Goal: Information Seeking & Learning: Learn about a topic

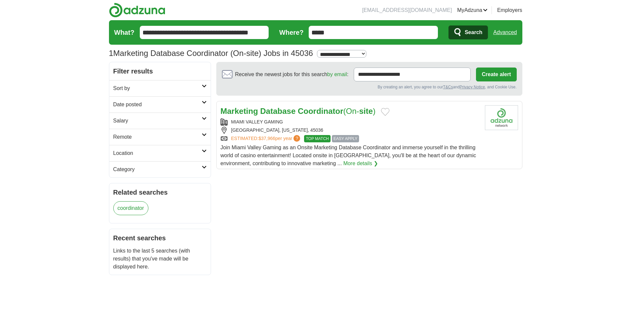
click at [309, 109] on strong "Coordinator" at bounding box center [320, 111] width 45 height 9
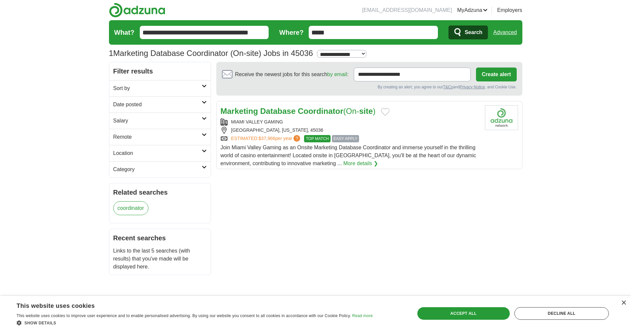
click at [397, 140] on div "ESTIMATED: $37,966 per year ? TOP MATCH EASY APPLY" at bounding box center [350, 138] width 259 height 7
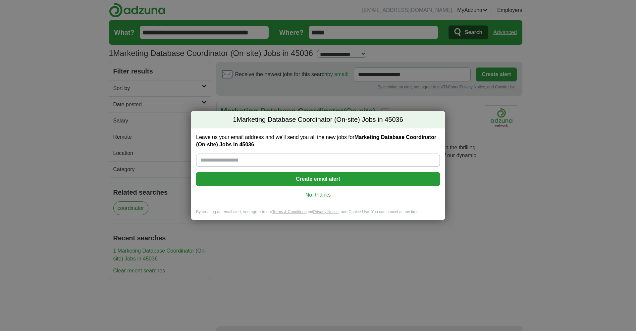
click at [325, 196] on link "No, thanks" at bounding box center [317, 194] width 233 height 7
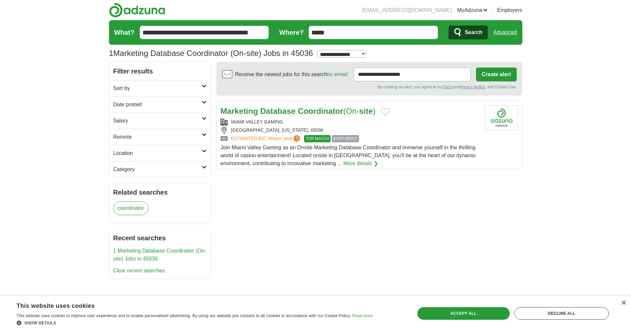
click at [343, 167] on link "More details ❯" at bounding box center [360, 164] width 35 height 8
